Goal: Communication & Community: Answer question/provide support

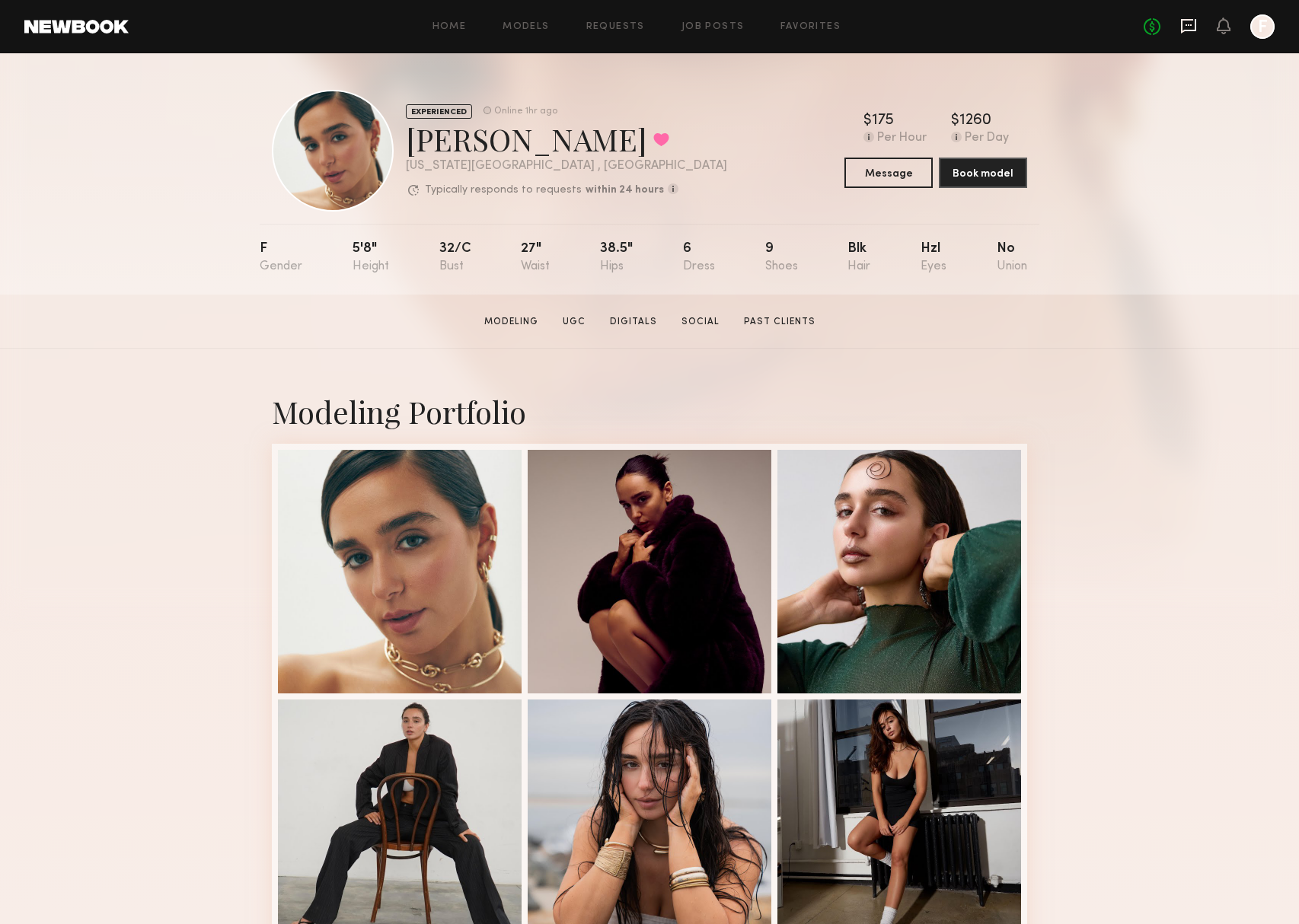
click at [1193, 30] on icon at bounding box center [1188, 26] width 15 height 15
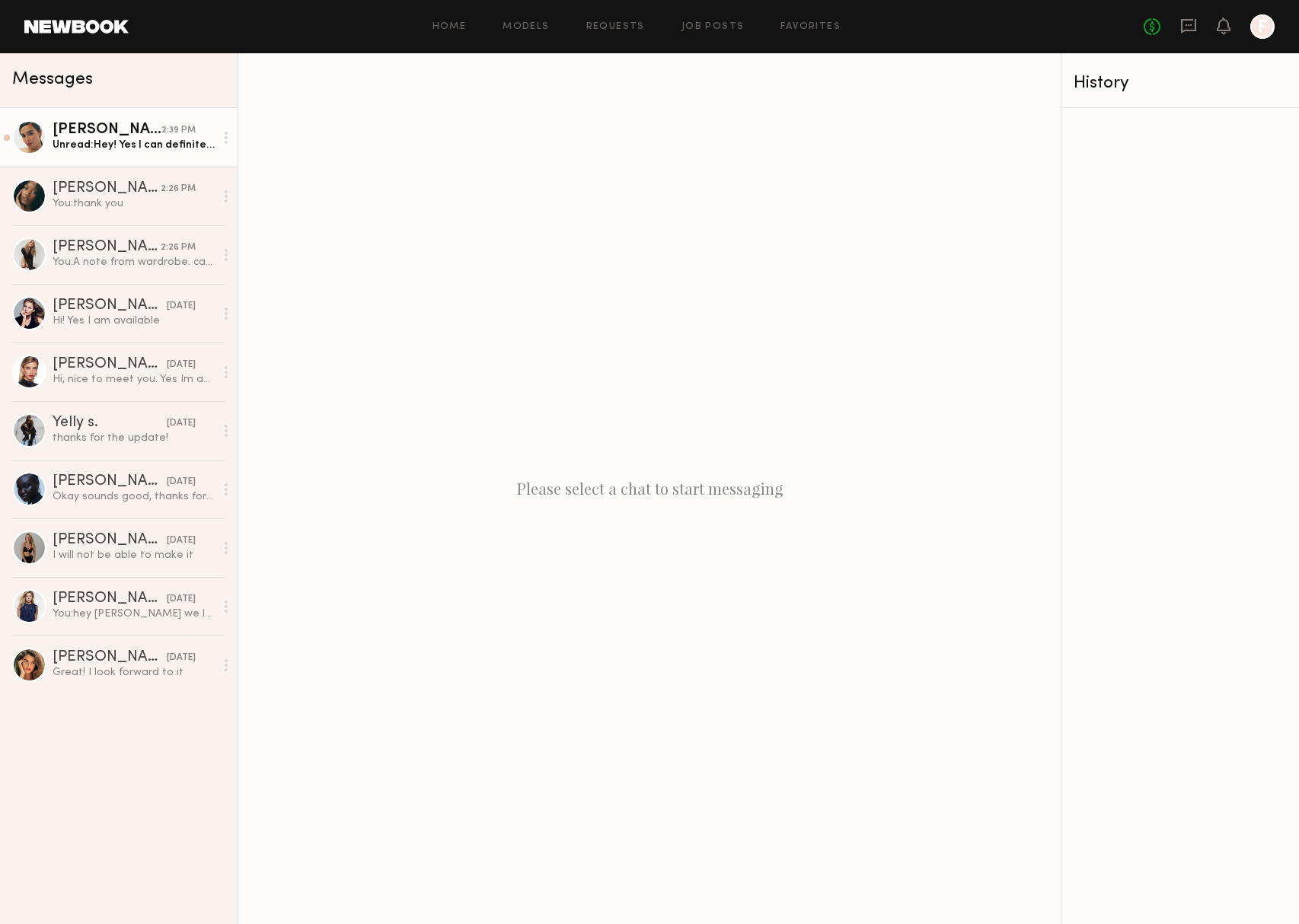
click at [118, 150] on div "Unread: Hey! Yes I can definitely bring underwear options [DATE]. here’s my ins…" at bounding box center [133, 145] width 162 height 15
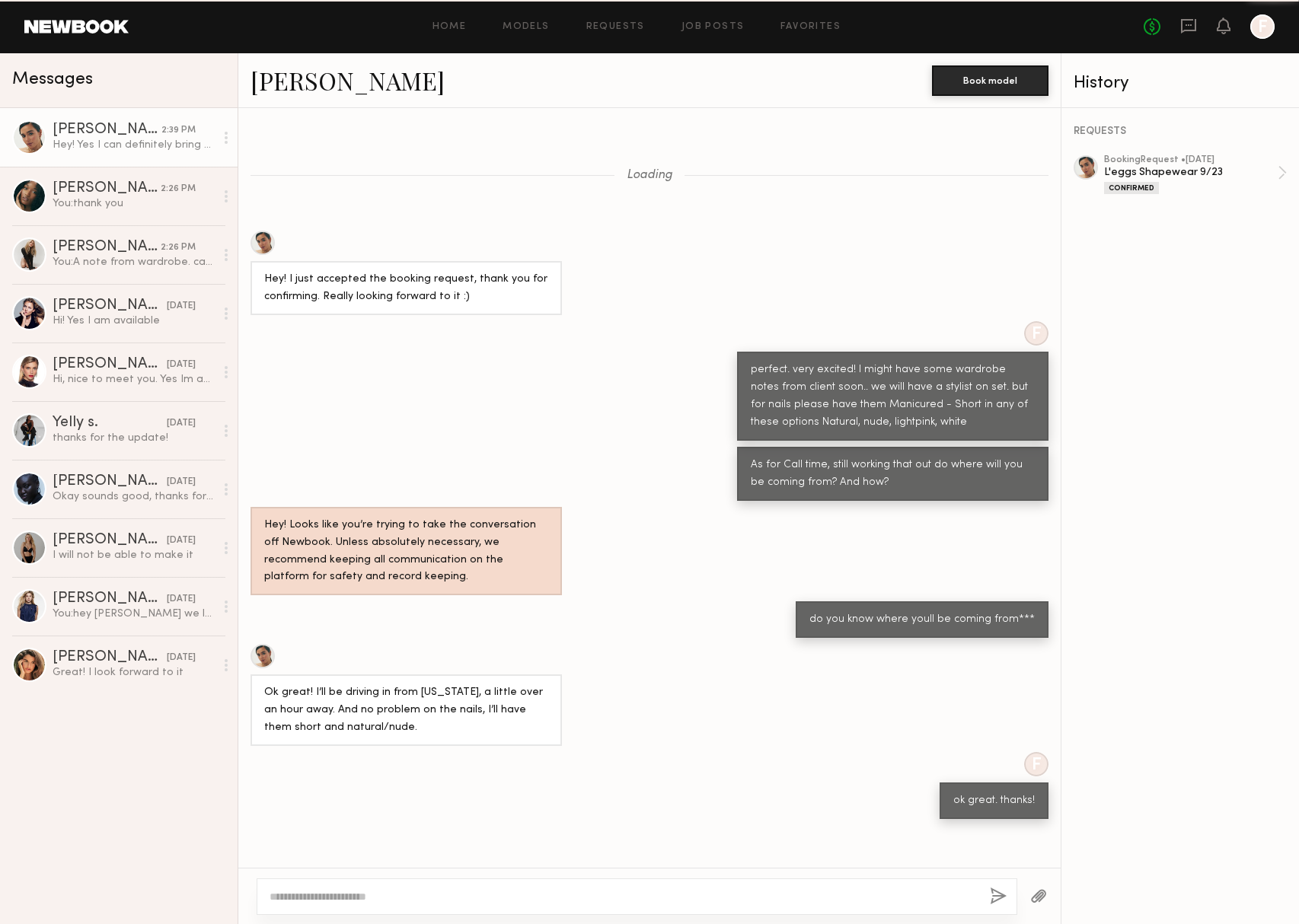
scroll to position [319, 0]
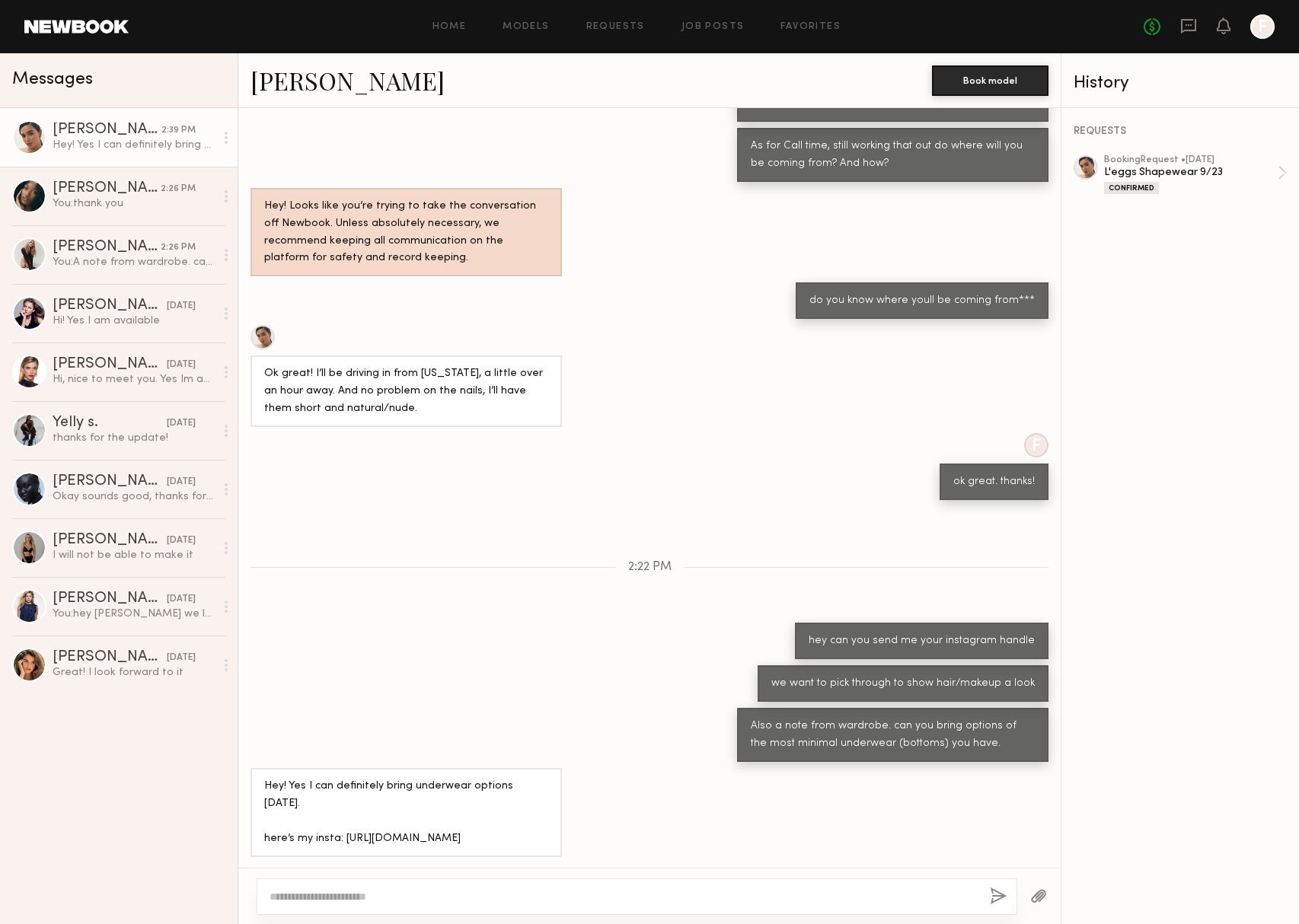
drag, startPoint x: 338, startPoint y: 817, endPoint x: 538, endPoint y: 830, distance: 200.4
click at [537, 830] on div "Hey! Yes I can definitely bring underwear options [DATE]. here’s my insta: [URL…" at bounding box center [406, 813] width 284 height 70
click at [490, 873] on div "Loading Hey! I just accepted the booking request, thank you for confirming. Rea…" at bounding box center [650, 516] width 822 height 816
click at [498, 897] on textarea at bounding box center [623, 897] width 708 height 15
type textarea "**********"
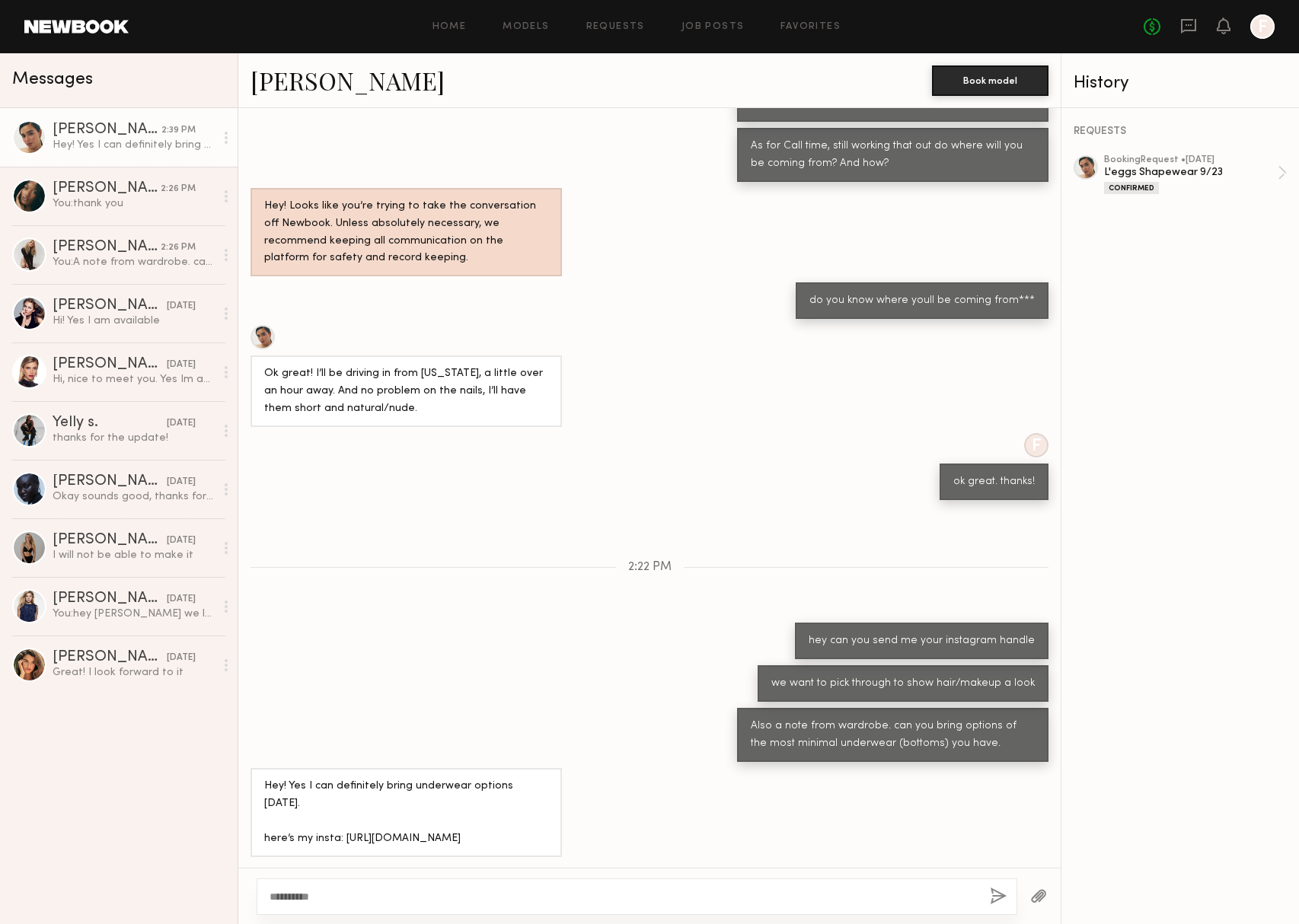
click at [995, 894] on button "button" at bounding box center [999, 897] width 17 height 19
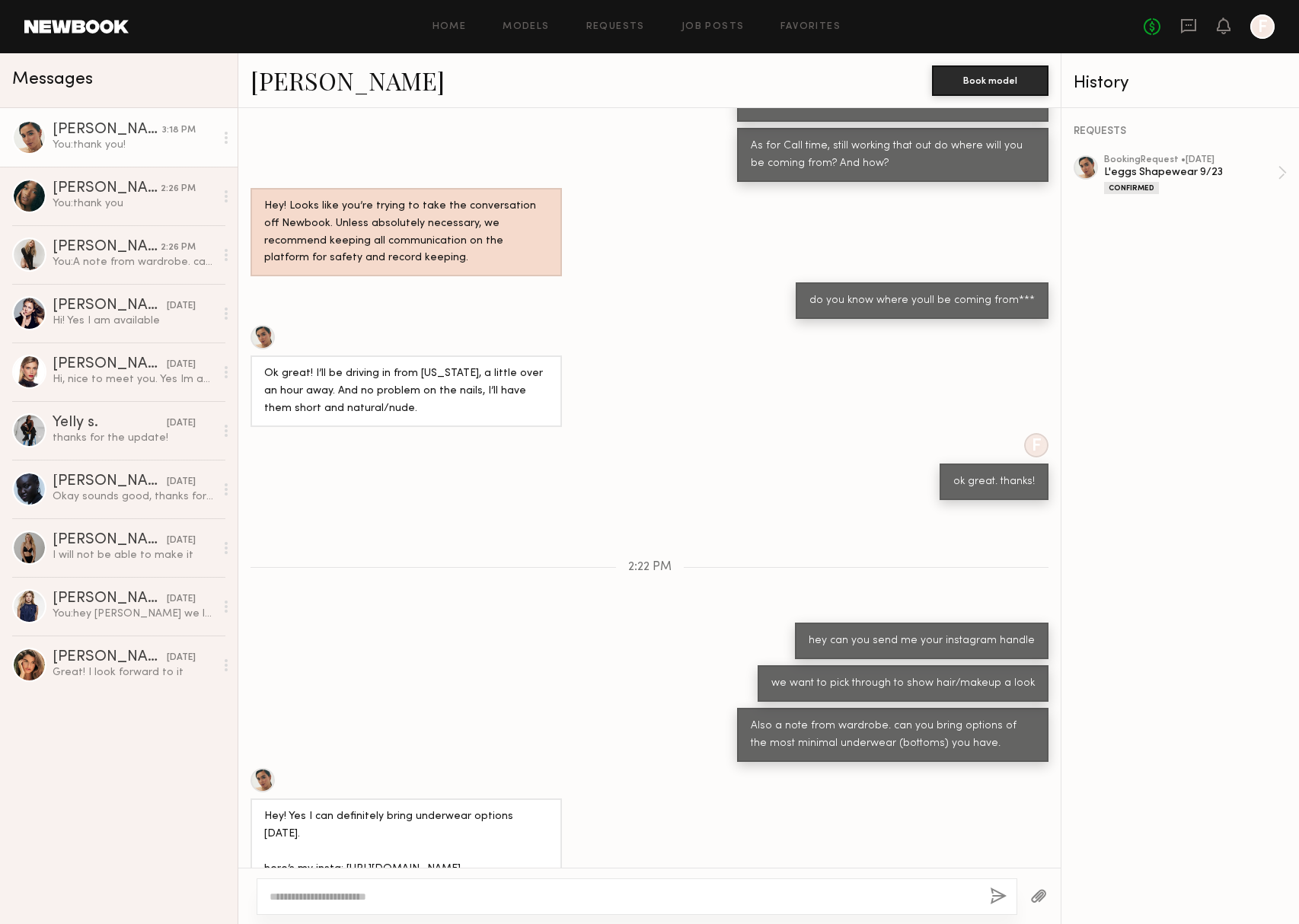
scroll to position [508, 0]
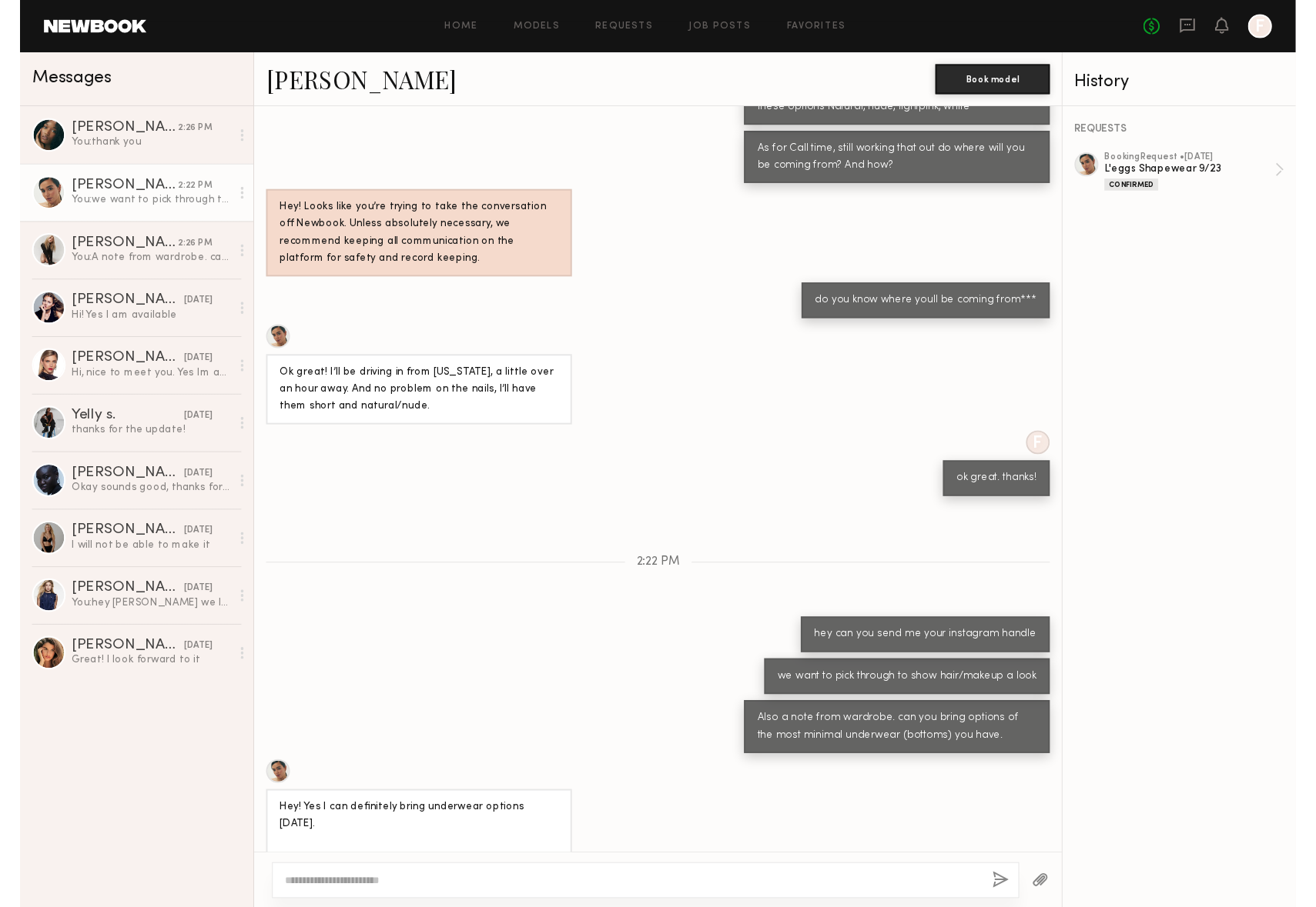
scroll to position [1799, 0]
